Goal: Transaction & Acquisition: Purchase product/service

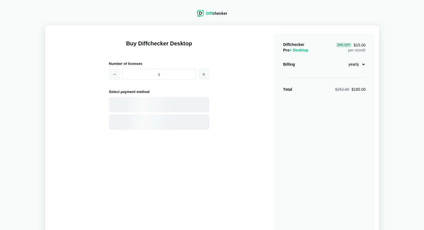
select select "desktop-yearly-180"
click at [361, 65] on select "monthly yearly" at bounding box center [354, 64] width 24 height 9
select select "desktop-monthly-21"
click at [342, 60] on select "monthly yearly" at bounding box center [354, 64] width 24 height 9
click at [294, 132] on div "Diffchecker Pro + Desktop $21.00 per month Billing monthly yearly Total $21.00" at bounding box center [324, 133] width 100 height 201
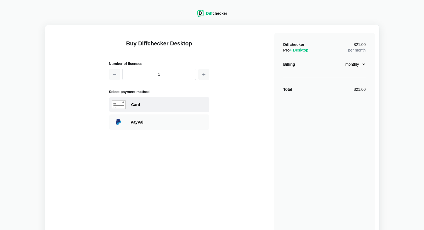
click at [151, 105] on div "Card" at bounding box center [168, 105] width 75 height 6
select select "[GEOGRAPHIC_DATA]"
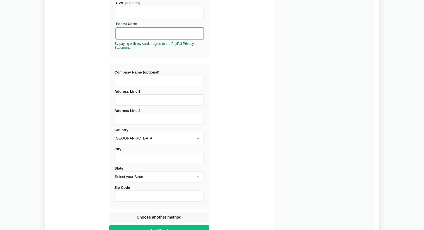
scroll to position [195, 0]
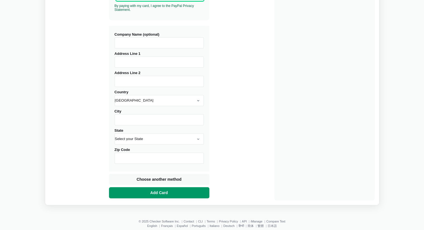
click at [171, 191] on button "Add Card" at bounding box center [159, 192] width 100 height 11
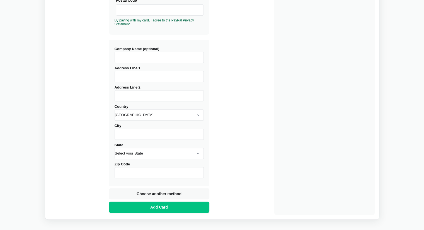
scroll to position [112, 0]
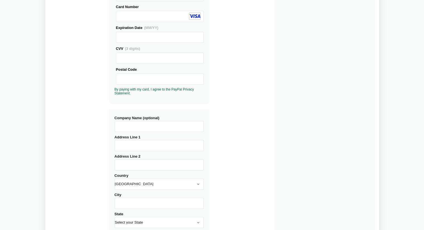
click at [148, 146] on input "Address Line 1" at bounding box center [159, 145] width 89 height 11
type input "[PERSON_NAME] #5"
click at [154, 165] on input "Address Line 2" at bounding box center [159, 165] width 89 height 11
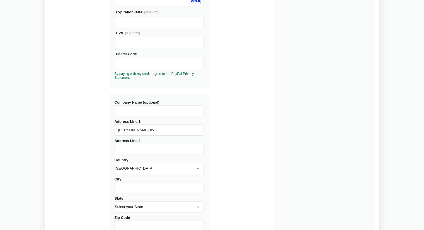
scroll to position [167, 0]
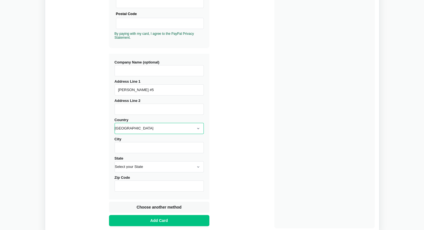
click at [156, 127] on select "[GEOGRAPHIC_DATA] [GEOGRAPHIC_DATA] [GEOGRAPHIC_DATA] [GEOGRAPHIC_DATA] [US_STA…" at bounding box center [159, 128] width 89 height 11
select select "[GEOGRAPHIC_DATA]"
click at [115, 123] on select "[GEOGRAPHIC_DATA] [GEOGRAPHIC_DATA] [GEOGRAPHIC_DATA] [GEOGRAPHIC_DATA] [US_STA…" at bounding box center [159, 128] width 89 height 11
click at [145, 151] on input "City" at bounding box center [159, 147] width 89 height 11
type input "Cd. [PERSON_NAME]"
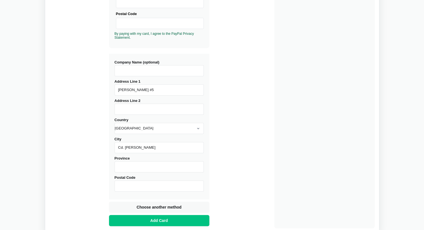
click at [147, 164] on input "Province" at bounding box center [159, 166] width 89 height 11
click at [144, 185] on input "Postal Code" at bounding box center [159, 186] width 89 height 11
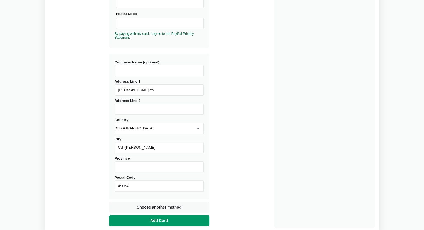
type input "49064"
click at [170, 221] on button "Add Card" at bounding box center [159, 220] width 100 height 11
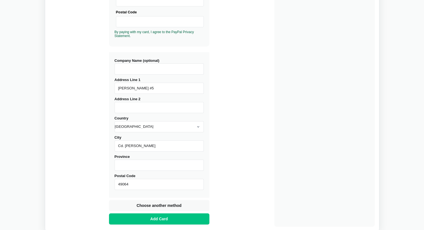
scroll to position [177, 0]
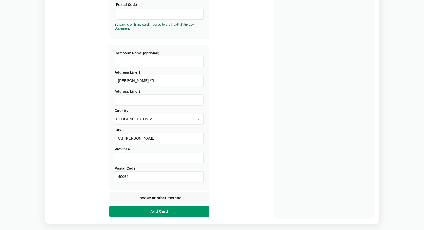
click at [196, 211] on button "Add Card" at bounding box center [159, 211] width 100 height 11
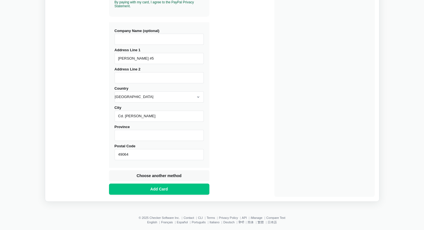
scroll to position [204, 0]
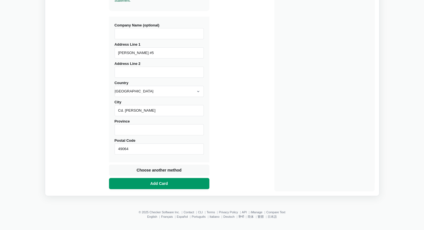
click at [197, 180] on button "Add Card" at bounding box center [159, 183] width 100 height 11
click at [147, 130] on input "Province" at bounding box center [159, 129] width 89 height 11
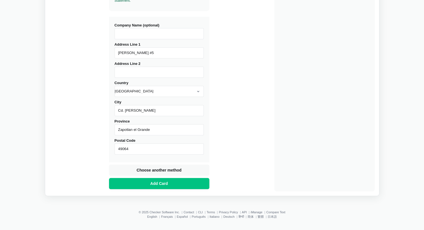
drag, startPoint x: 158, startPoint y: 131, endPoint x: 0, endPoint y: 124, distance: 158.5
click at [0, 124] on div "Diff checker Buy Diffchecker Desktop Number of licenses 1 Visa MasterCard Union…" at bounding box center [212, 13] width 424 height 435
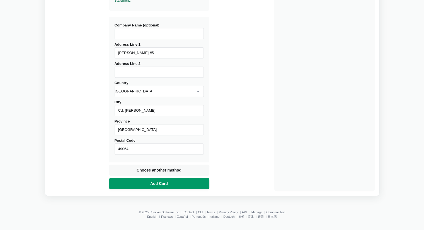
type input "[GEOGRAPHIC_DATA]"
click at [132, 187] on button "Add Card" at bounding box center [159, 183] width 100 height 11
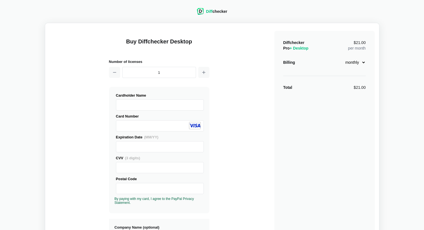
scroll to position [0, 0]
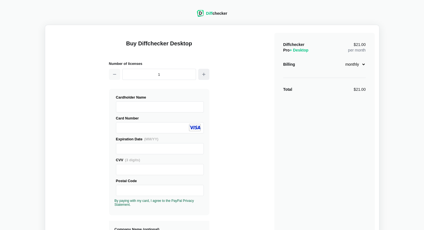
click at [200, 74] on button "button" at bounding box center [203, 74] width 11 height 11
click at [114, 74] on icon "button" at bounding box center [114, 74] width 4 height 4
type input "1"
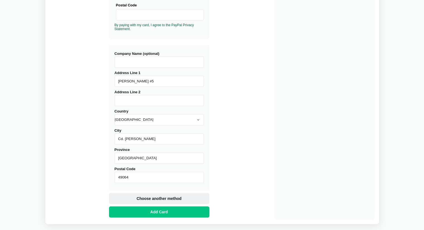
scroll to position [195, 0]
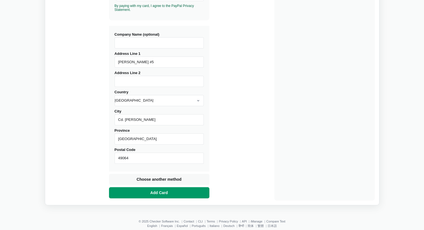
click at [174, 198] on button "Add Card" at bounding box center [159, 192] width 100 height 11
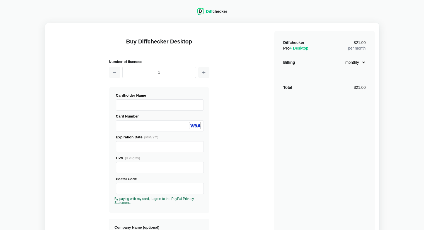
scroll to position [0, 0]
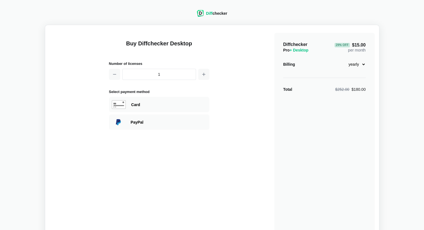
click at [362, 64] on select "monthly yearly" at bounding box center [354, 64] width 24 height 9
select select "desktop-monthly-21"
click at [342, 60] on select "monthly yearly" at bounding box center [354, 64] width 24 height 9
click at [229, 151] on div "Buy Diffchecker Desktop Number of licenses 1 Select payment method Visa MasterC…" at bounding box center [212, 132] width 325 height 204
click at [173, 107] on div "Card" at bounding box center [159, 104] width 100 height 15
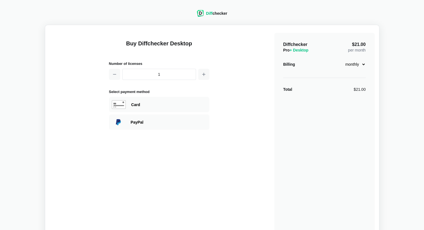
select select "United States"
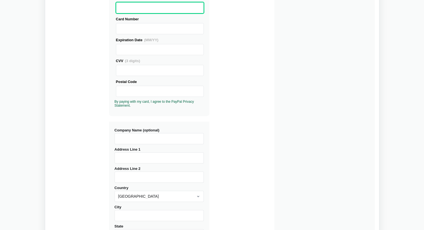
scroll to position [112, 0]
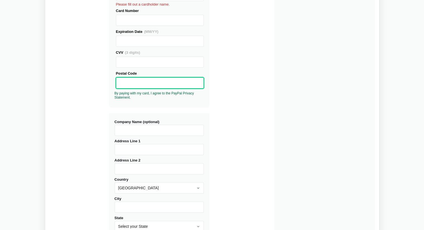
click at [127, 106] on div "Pay with card Cardholder Name Please fill out a cardholder name. Card Number" at bounding box center [159, 42] width 100 height 131
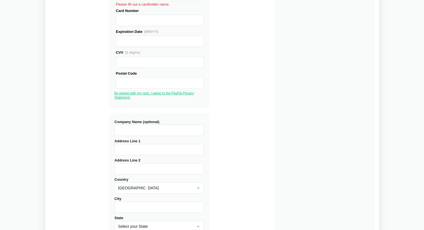
click at [123, 98] on link "By paying with my card, I agree to the PayPal Privacy Statement." at bounding box center [154, 95] width 79 height 8
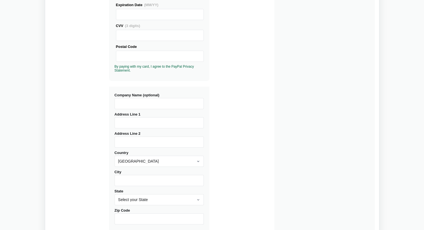
scroll to position [204, 0]
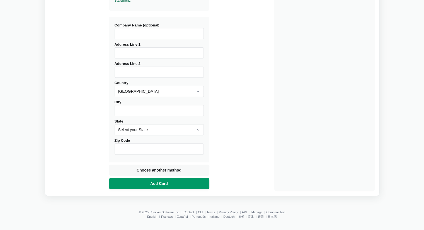
click at [204, 182] on button "Add Card" at bounding box center [159, 183] width 100 height 11
click at [152, 54] on input "Address Line 1" at bounding box center [159, 52] width 89 height 11
type input "[PERSON_NAME] #5"
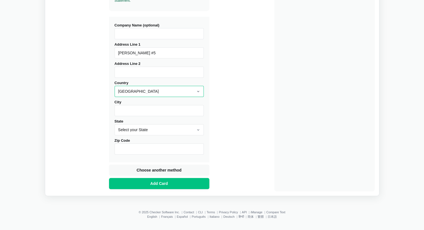
select select "[GEOGRAPHIC_DATA]"
type input "Cd. [PERSON_NAME]"
type input "49064"
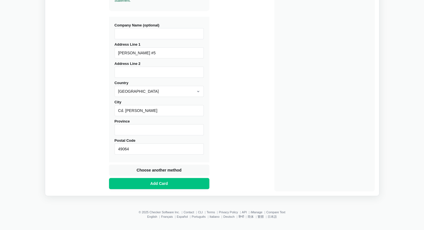
click at [187, 177] on div "Choose another method Add Card" at bounding box center [159, 177] width 100 height 25
click at [190, 182] on button "Add Card" at bounding box center [159, 183] width 100 height 11
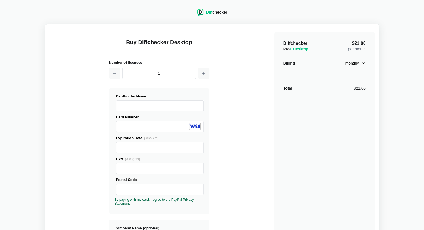
scroll to position [0, 0]
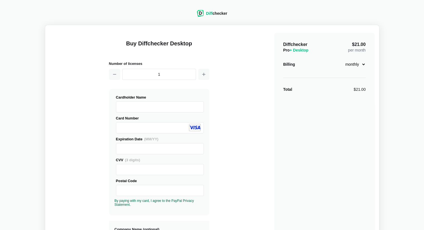
click at [305, 91] on div "Total $21.00" at bounding box center [324, 90] width 83 height 6
click at [219, 14] on div "Diff checker" at bounding box center [216, 14] width 21 height 6
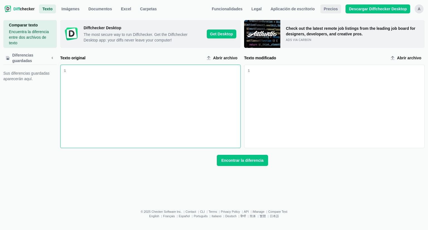
click at [339, 6] on span "Precios" at bounding box center [331, 9] width 16 height 6
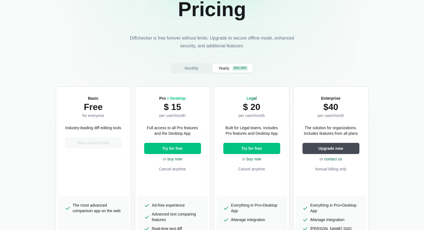
scroll to position [56, 0]
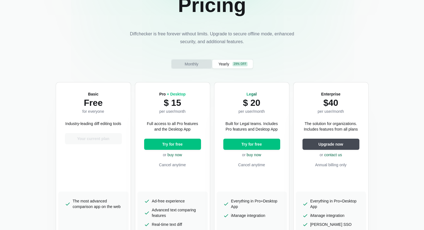
click at [197, 65] on span "Monthly" at bounding box center [191, 64] width 16 height 6
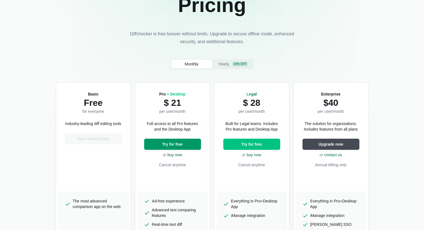
click at [183, 146] on span "Try for free" at bounding box center [172, 145] width 23 height 6
